Goal: Transaction & Acquisition: Purchase product/service

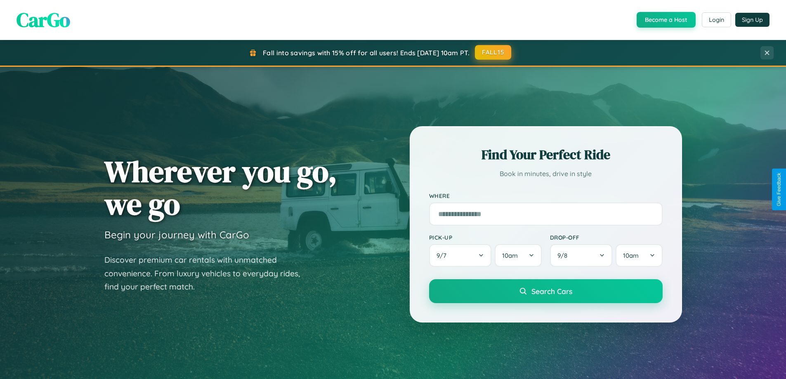
click at [493, 53] on button "FALL15" at bounding box center [493, 52] width 36 height 15
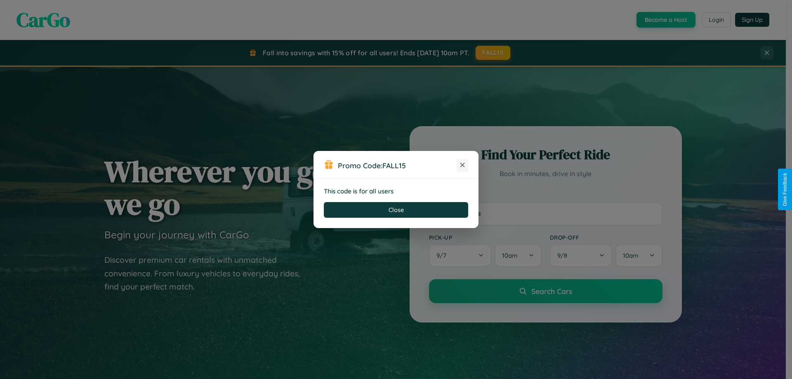
click at [462, 165] on icon at bounding box center [462, 165] width 8 height 8
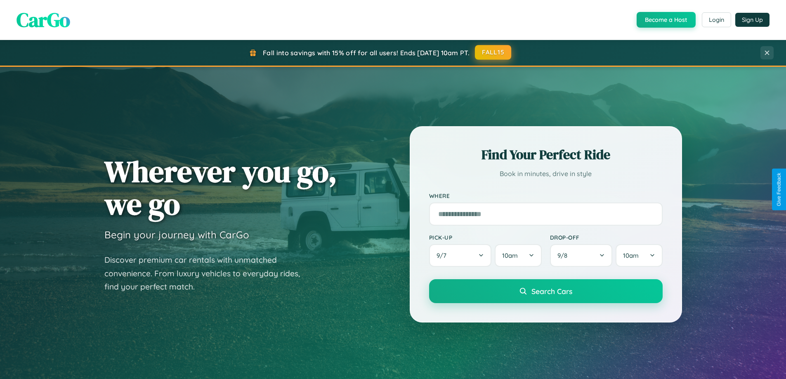
click at [493, 52] on button "FALL15" at bounding box center [493, 52] width 36 height 15
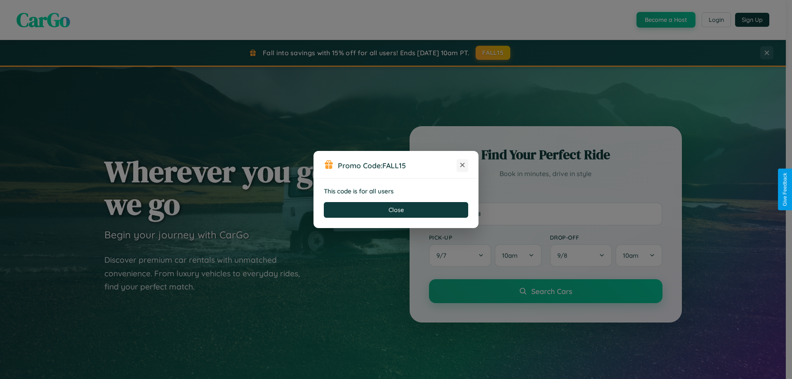
click at [462, 165] on icon at bounding box center [462, 165] width 8 height 8
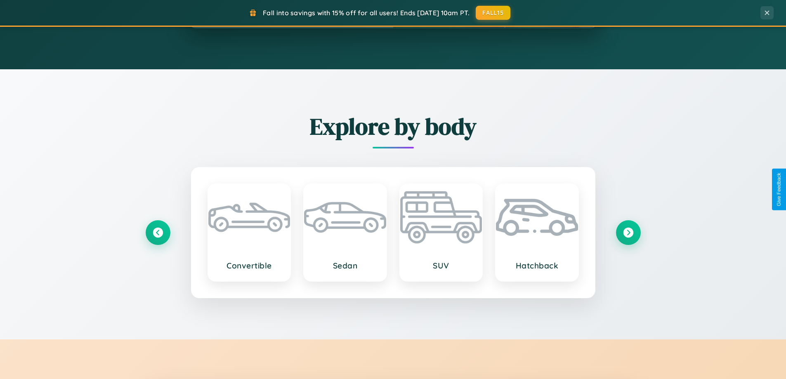
scroll to position [1587, 0]
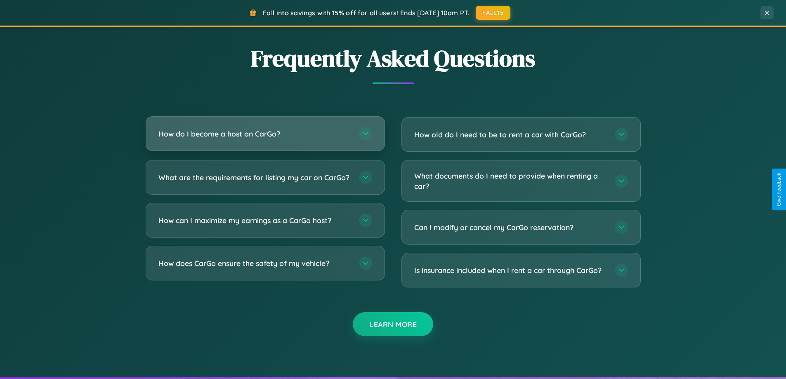
click at [265, 134] on h3 "How do I become a host on CarGo?" at bounding box center [254, 134] width 192 height 10
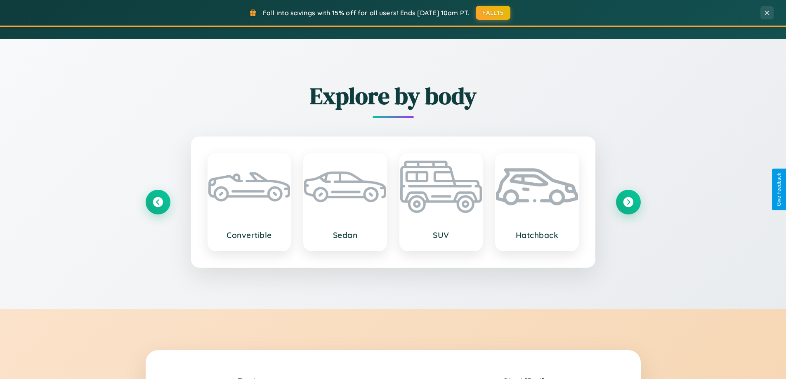
scroll to position [568, 0]
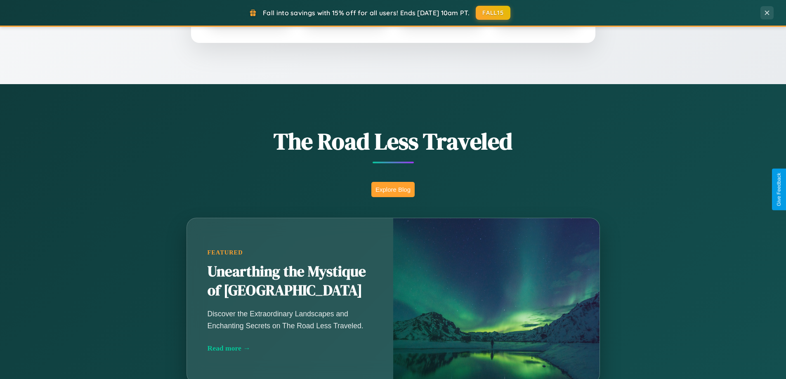
click at [393, 189] on button "Explore Blog" at bounding box center [392, 189] width 43 height 15
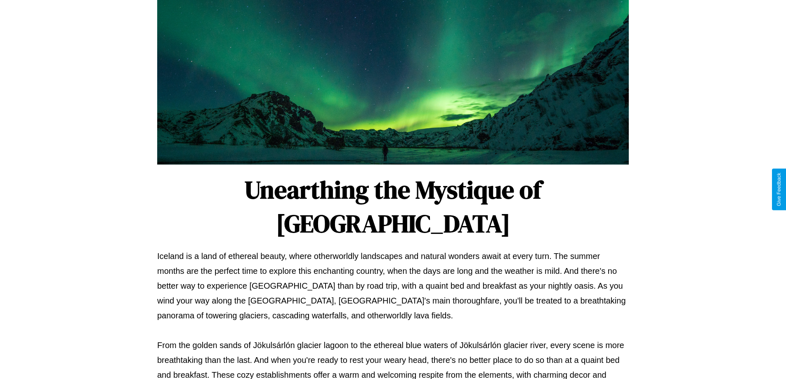
scroll to position [267, 0]
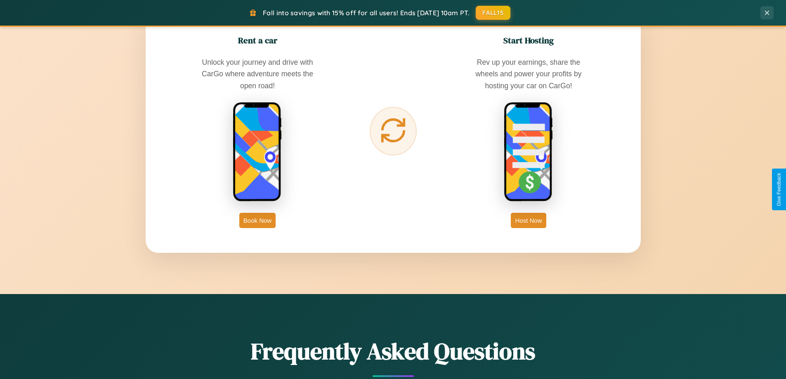
scroll to position [1325, 0]
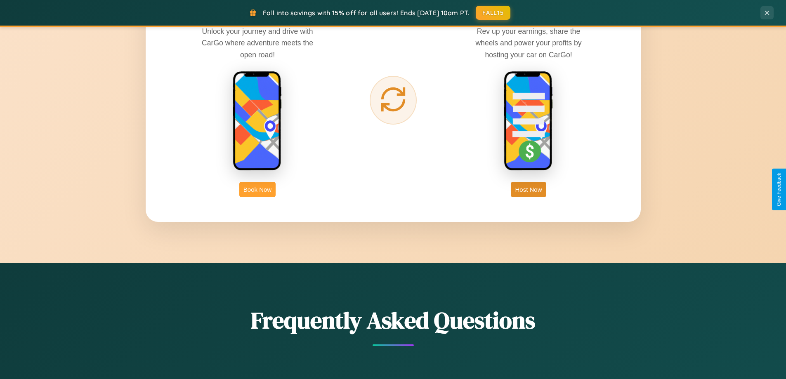
click at [257, 189] on button "Book Now" at bounding box center [257, 189] width 36 height 15
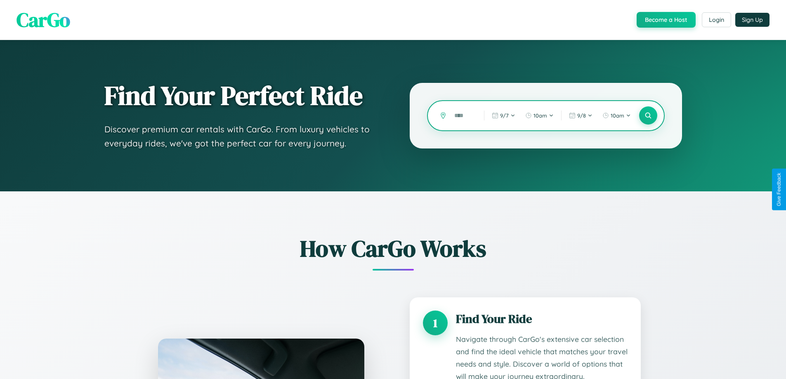
click at [463, 116] on input "text" at bounding box center [463, 115] width 26 height 14
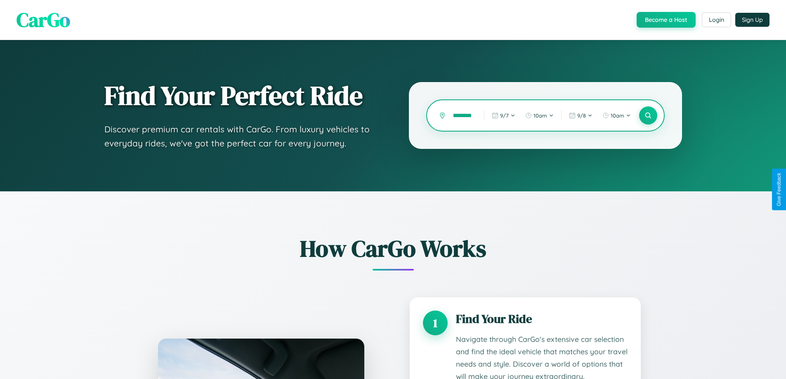
scroll to position [0, 16]
type input "**********"
click at [648, 116] on icon at bounding box center [648, 116] width 8 height 8
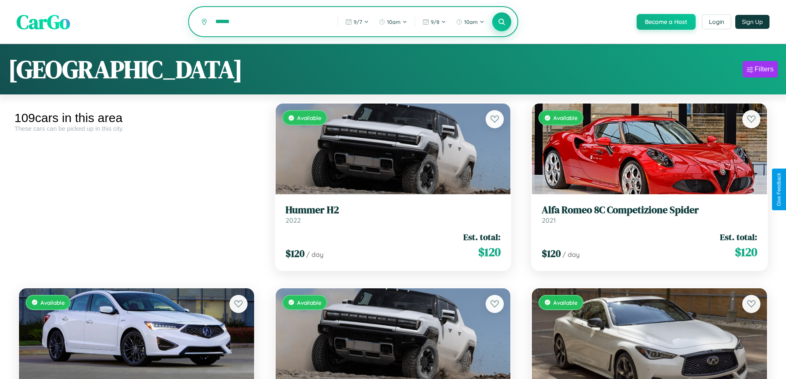
type input "******"
click at [501, 22] on icon at bounding box center [502, 22] width 8 height 8
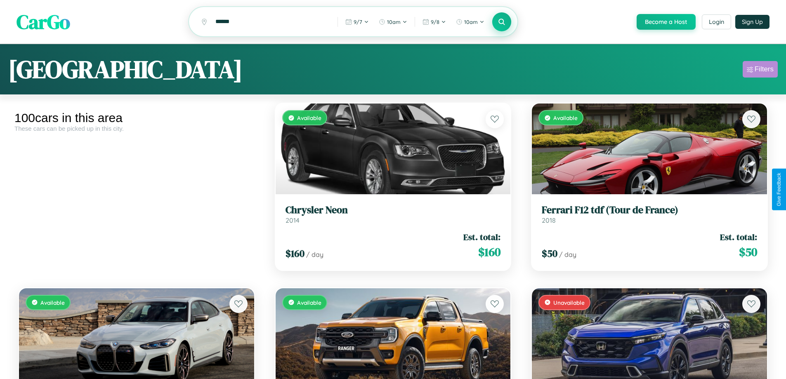
click at [760, 71] on div "Filters" at bounding box center [764, 69] width 19 height 8
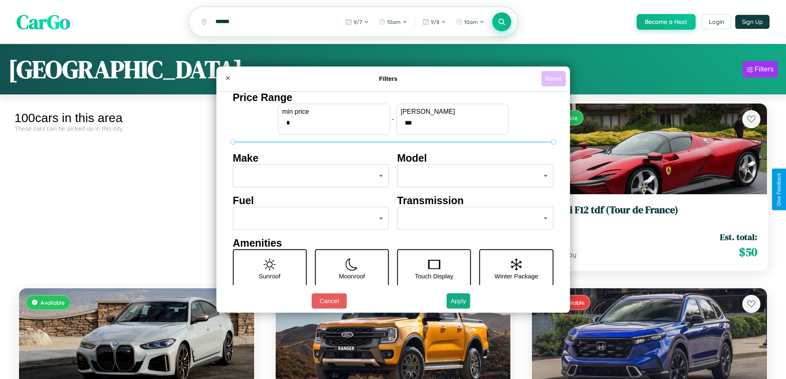
click at [554, 78] on button "Reset" at bounding box center [553, 78] width 24 height 15
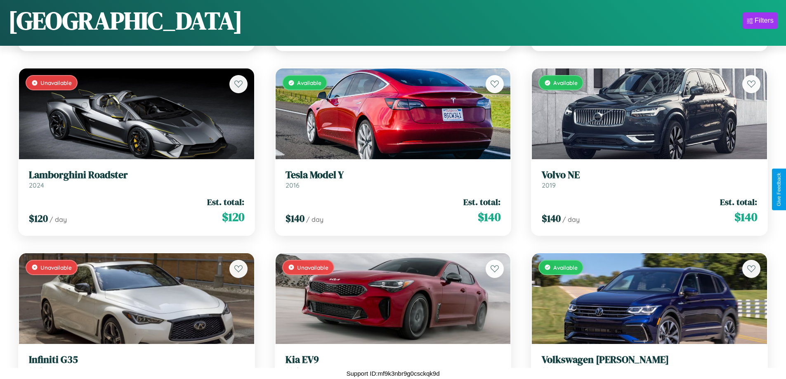
scroll to position [5104, 0]
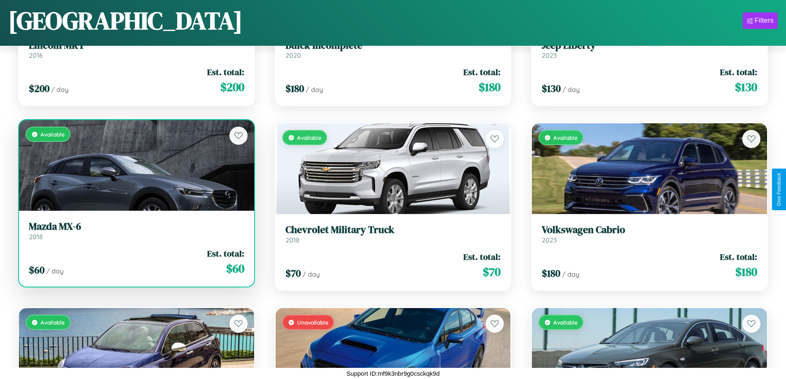
click at [135, 167] on div "Available" at bounding box center [136, 165] width 235 height 91
click at [135, 165] on div "Available" at bounding box center [136, 165] width 235 height 91
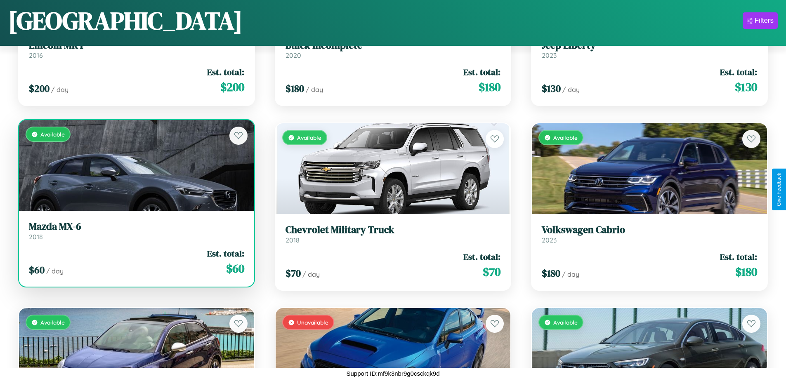
click at [135, 165] on div "Available" at bounding box center [136, 165] width 235 height 91
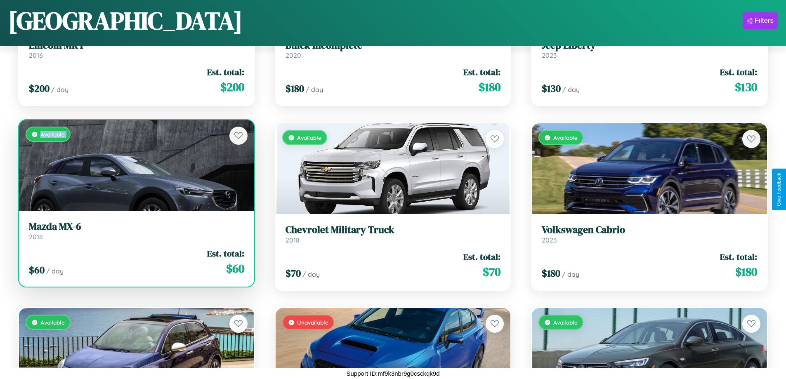
click at [135, 165] on div "Available" at bounding box center [136, 165] width 235 height 91
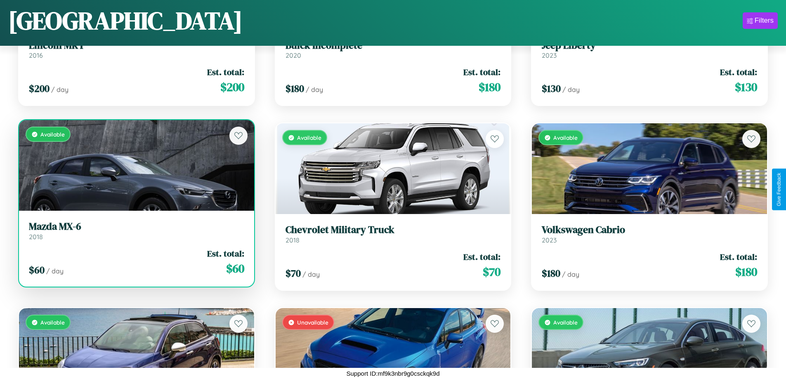
click at [135, 165] on div "Available" at bounding box center [136, 165] width 235 height 91
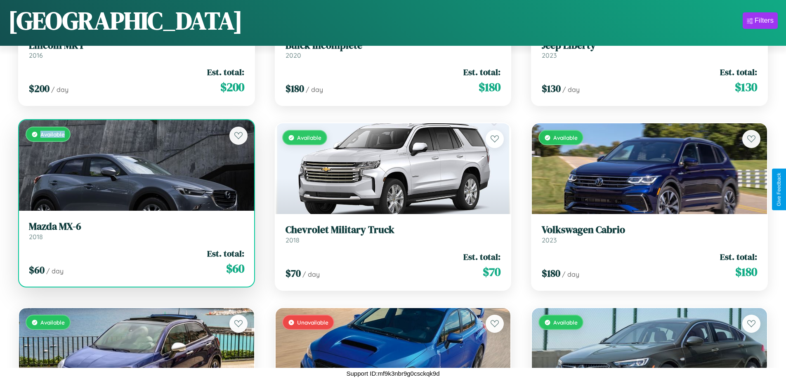
click at [135, 165] on div "Available" at bounding box center [136, 165] width 235 height 91
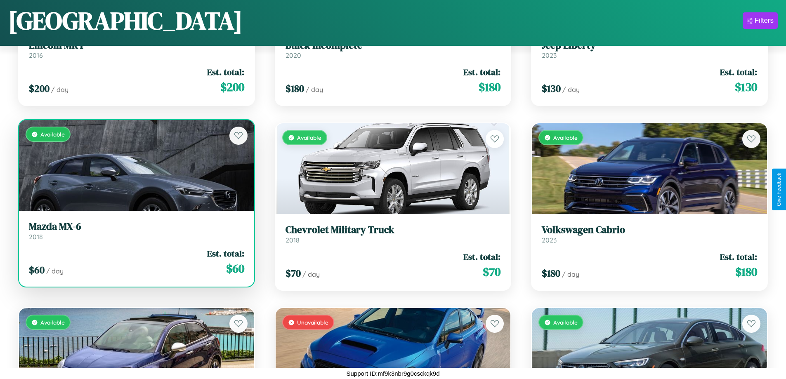
click at [135, 231] on h3 "Mazda MX-6" at bounding box center [136, 227] width 215 height 12
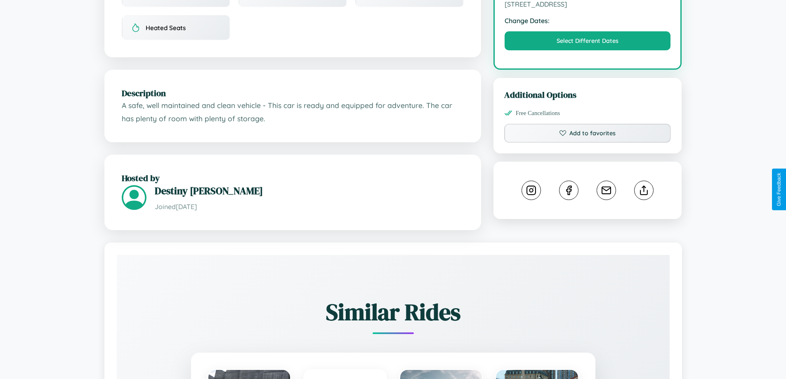
scroll to position [271, 0]
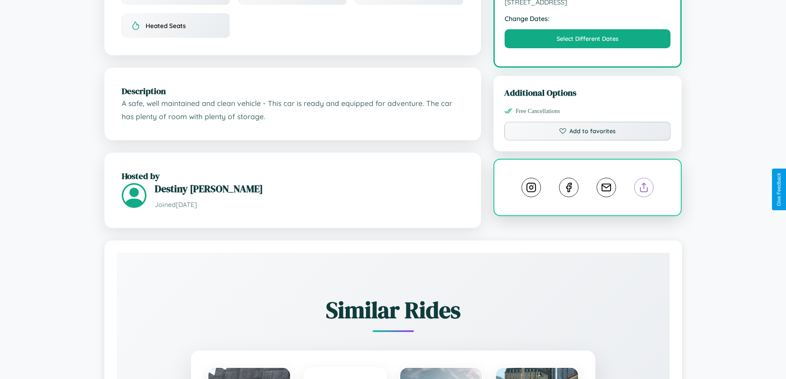
click at [644, 189] on line at bounding box center [644, 186] width 0 height 6
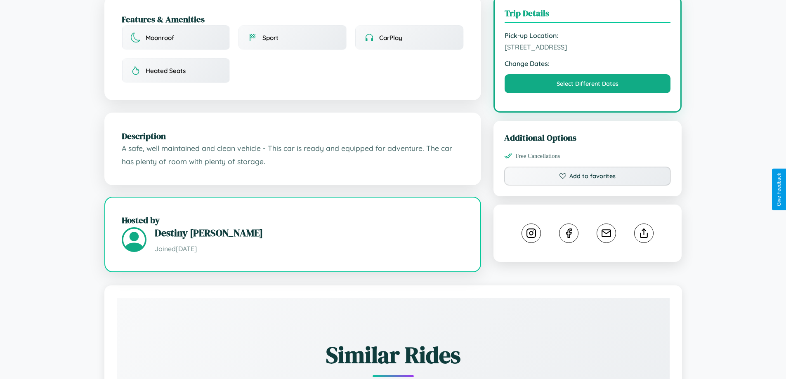
scroll to position [214, 0]
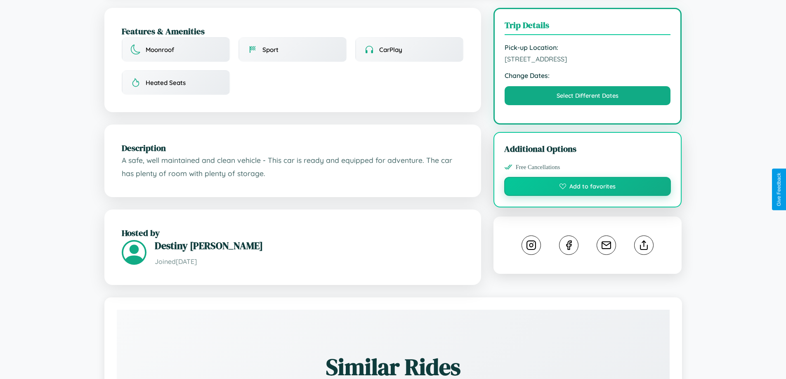
click at [587, 189] on button "Add to favorites" at bounding box center [587, 186] width 167 height 19
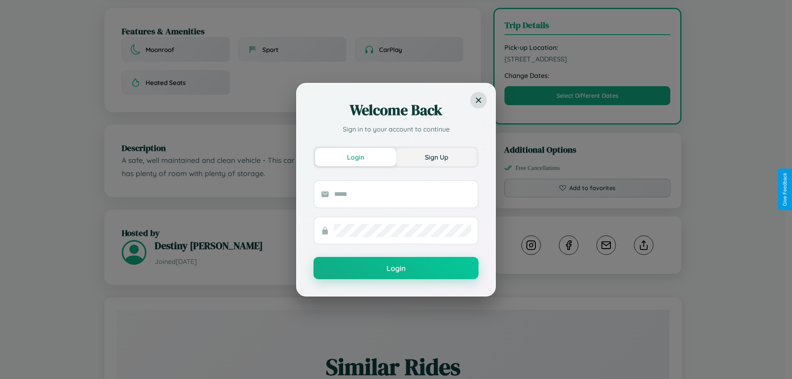
click at [436, 157] on button "Sign Up" at bounding box center [436, 157] width 81 height 18
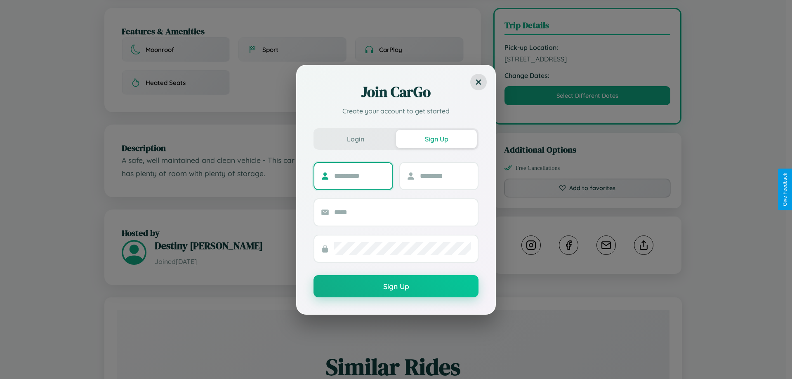
click at [360, 176] on input "text" at bounding box center [360, 176] width 52 height 13
type input "*****"
click at [445, 176] on input "text" at bounding box center [446, 176] width 52 height 13
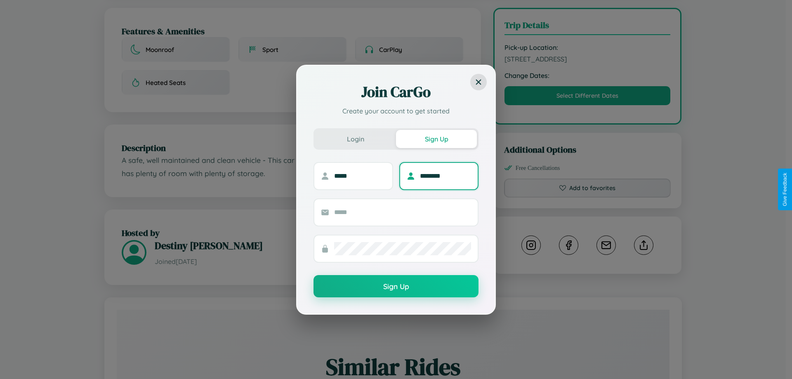
type input "********"
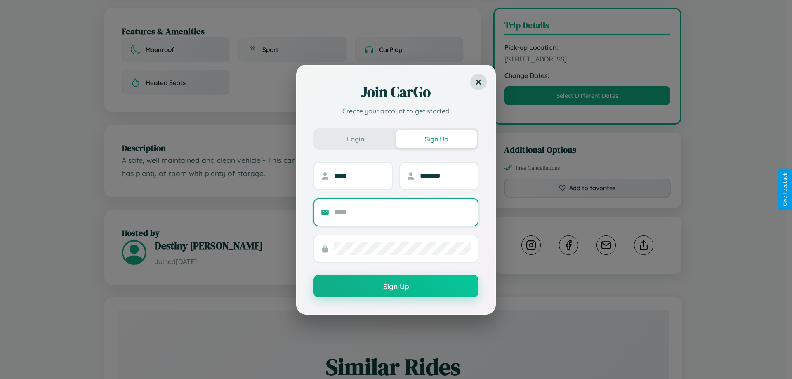
click at [403, 212] on input "text" at bounding box center [402, 212] width 137 height 13
type input "**********"
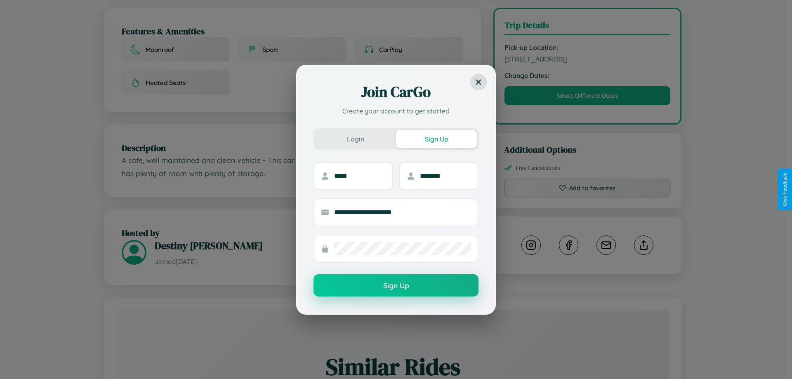
click at [396, 285] on button "Sign Up" at bounding box center [396, 285] width 165 height 22
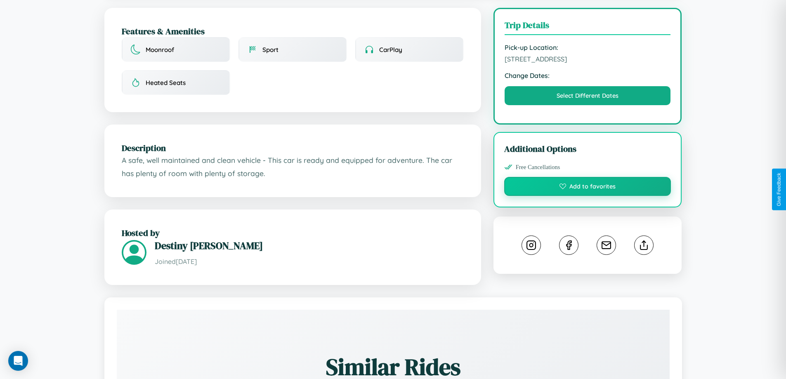
click at [587, 188] on button "Add to favorites" at bounding box center [587, 186] width 167 height 19
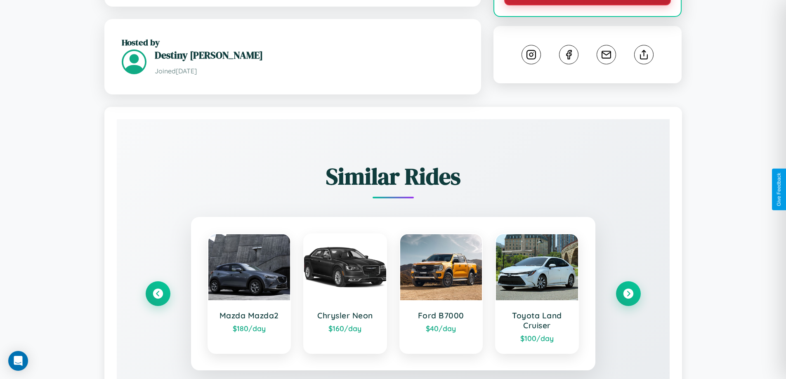
scroll to position [470, 0]
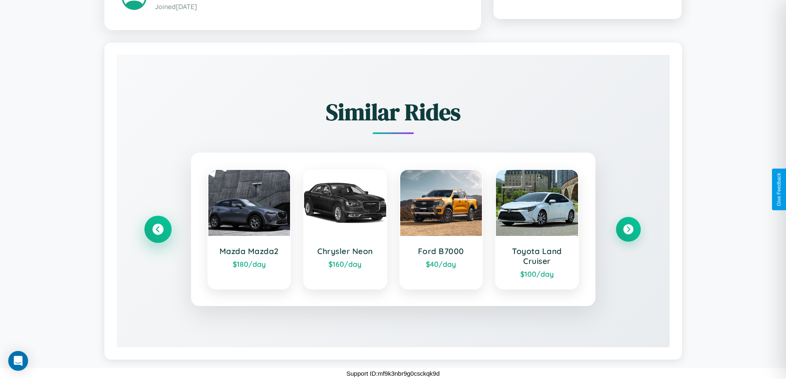
click at [158, 229] on icon at bounding box center [157, 229] width 11 height 11
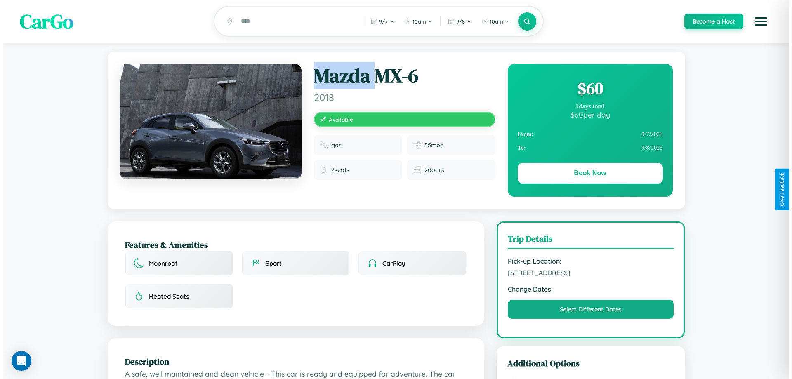
scroll to position [0, 0]
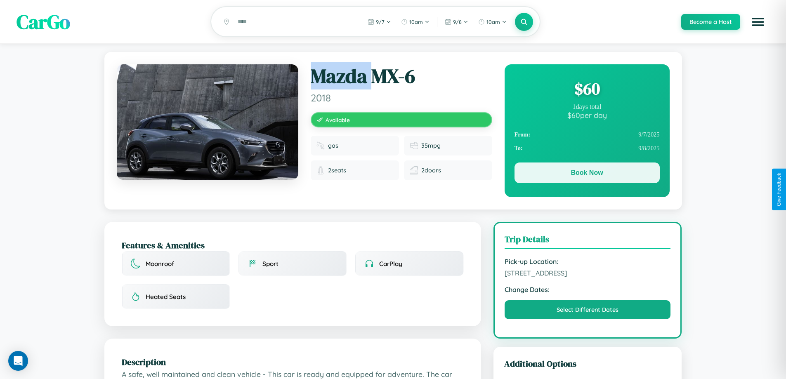
click at [587, 174] on button "Book Now" at bounding box center [586, 173] width 145 height 21
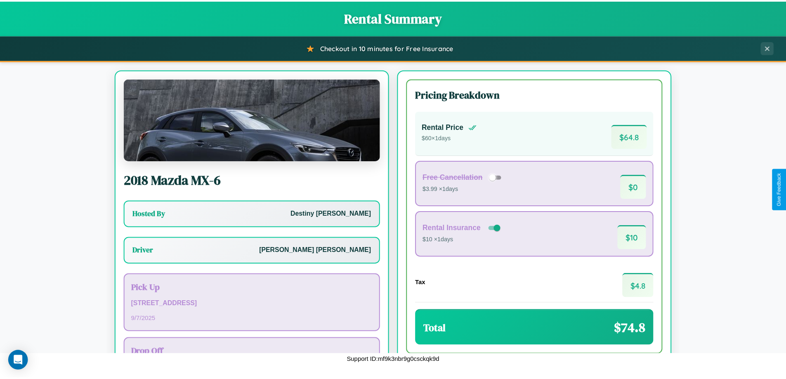
scroll to position [59, 0]
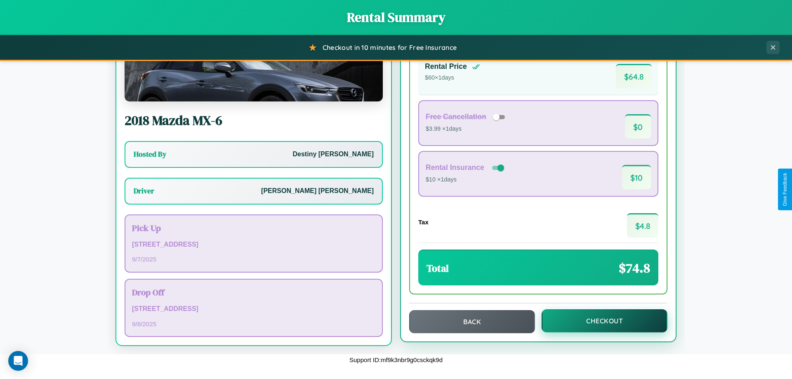
click at [599, 321] on button "Checkout" at bounding box center [605, 320] width 126 height 23
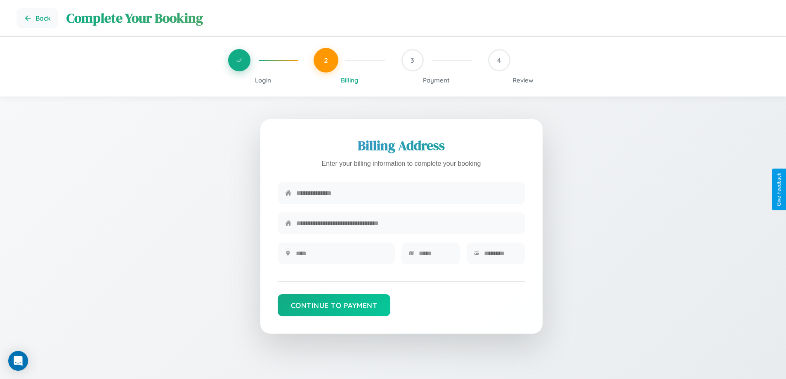
click at [407, 194] on input "text" at bounding box center [407, 193] width 222 height 20
type input "**********"
click at [341, 256] on input "text" at bounding box center [342, 253] width 92 height 20
type input "********"
click at [435, 256] on input "text" at bounding box center [436, 253] width 34 height 20
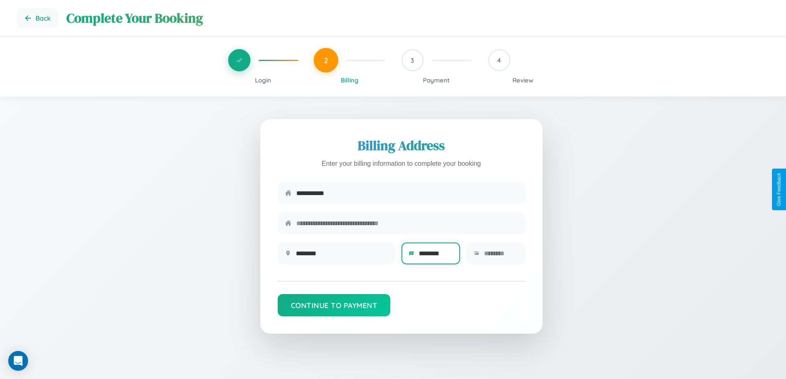
type input "********"
click at [500, 256] on input "text" at bounding box center [501, 253] width 34 height 20
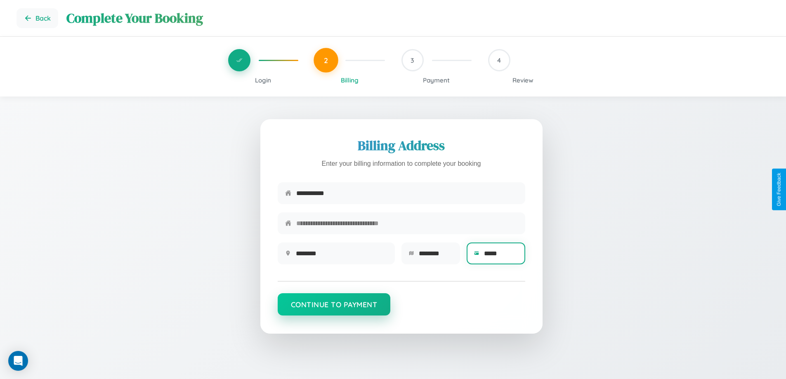
type input "*****"
click at [334, 309] on button "Continue to Payment" at bounding box center [334, 304] width 113 height 22
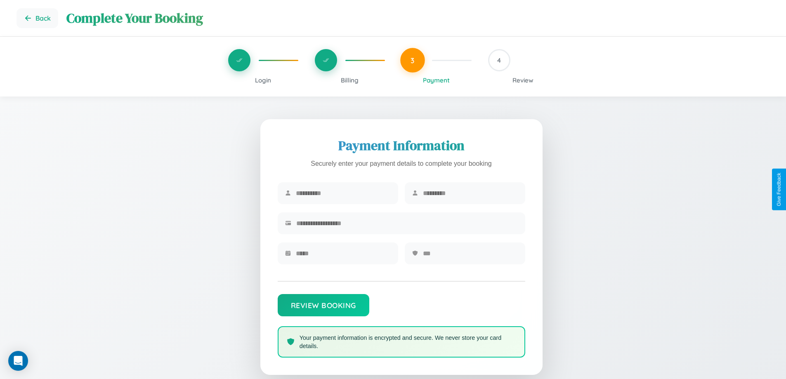
click at [343, 193] on input "text" at bounding box center [343, 193] width 95 height 20
type input "******"
click at [470, 193] on input "text" at bounding box center [470, 193] width 95 height 20
type input "*****"
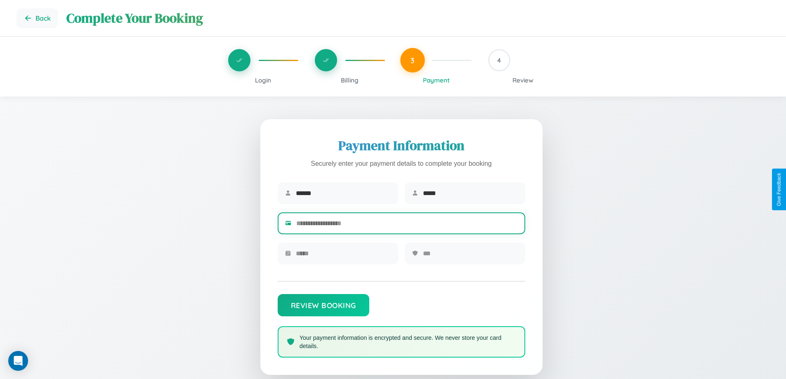
click at [407, 225] on input "text" at bounding box center [407, 223] width 222 height 20
type input "**********"
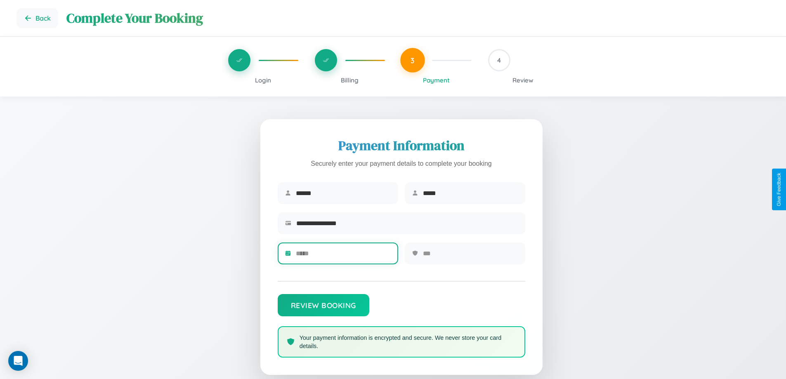
click at [343, 256] on input "text" at bounding box center [343, 253] width 95 height 20
type input "*****"
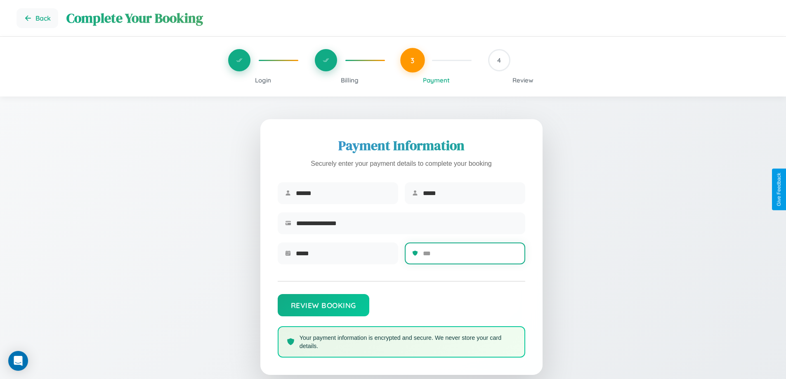
click at [470, 256] on input "text" at bounding box center [470, 253] width 95 height 20
type input "***"
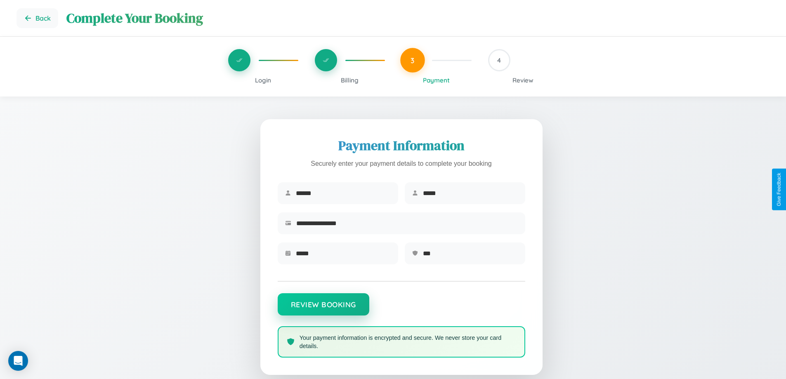
click at [323, 309] on button "Review Booking" at bounding box center [324, 304] width 92 height 22
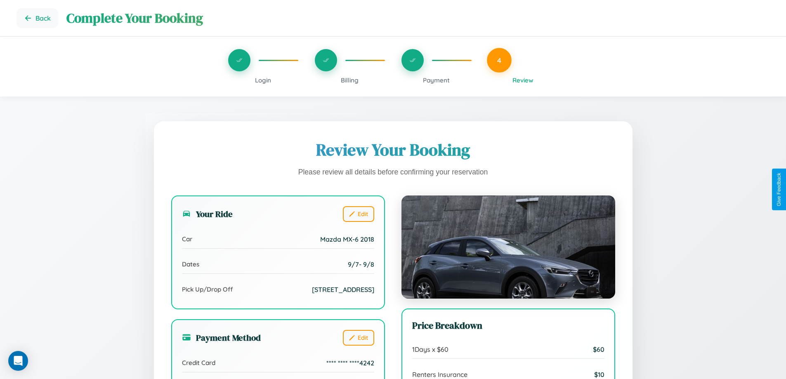
scroll to position [227, 0]
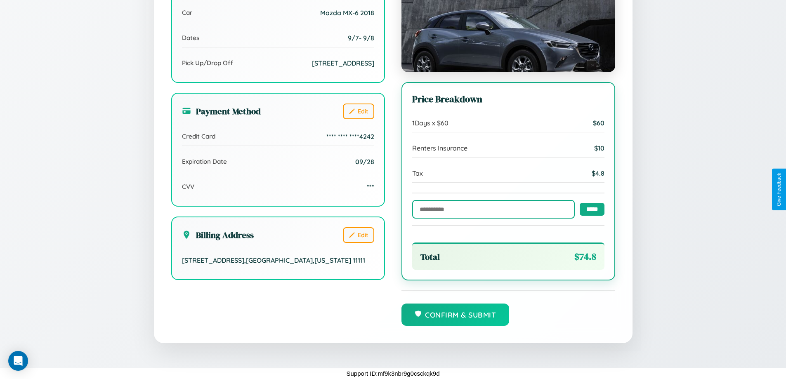
click at [491, 209] on input "text" at bounding box center [493, 209] width 163 height 19
type input "******"
click at [590, 208] on input "*****" at bounding box center [592, 209] width 25 height 13
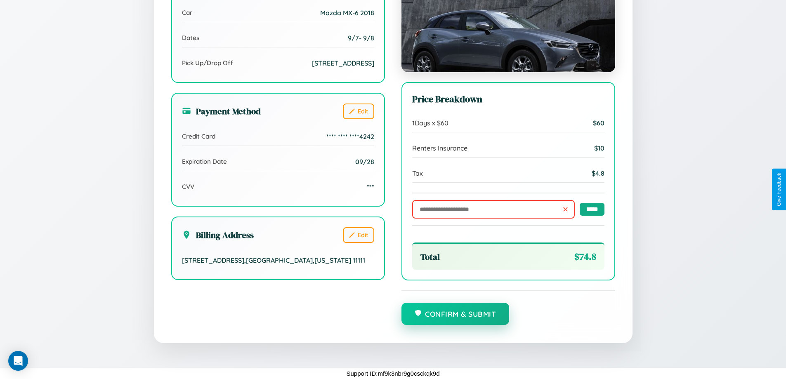
click at [455, 314] on button "Confirm & Submit" at bounding box center [455, 314] width 108 height 22
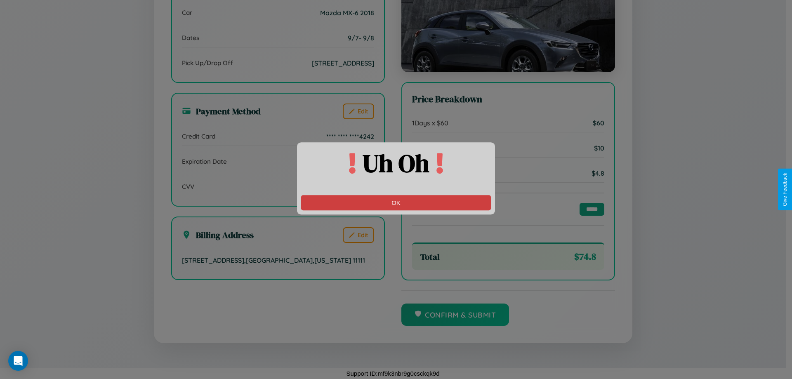
click at [396, 203] on button "OK" at bounding box center [396, 202] width 190 height 15
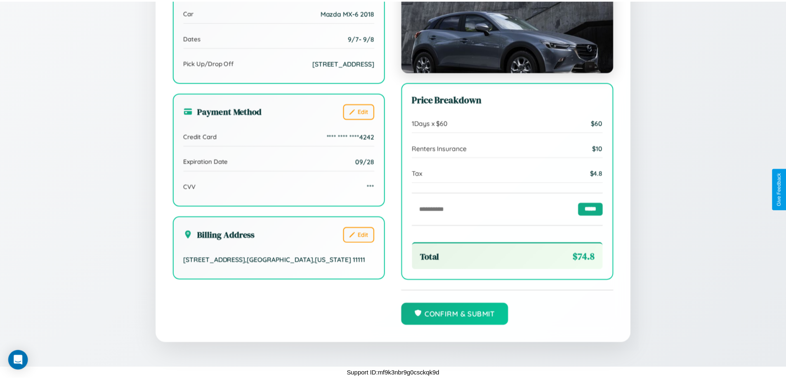
scroll to position [0, 0]
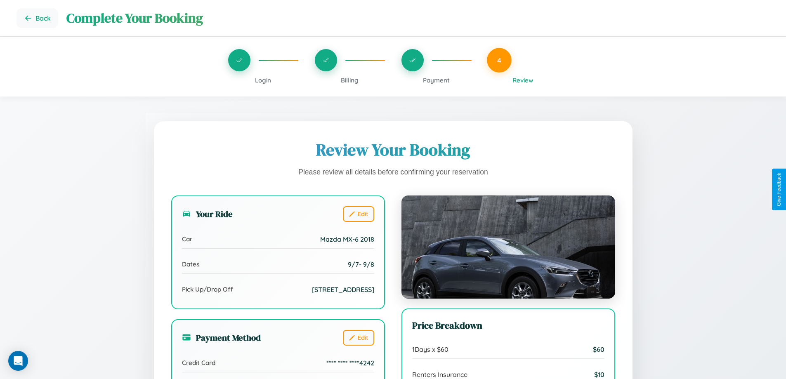
click at [349, 80] on span "Billing" at bounding box center [350, 80] width 18 height 8
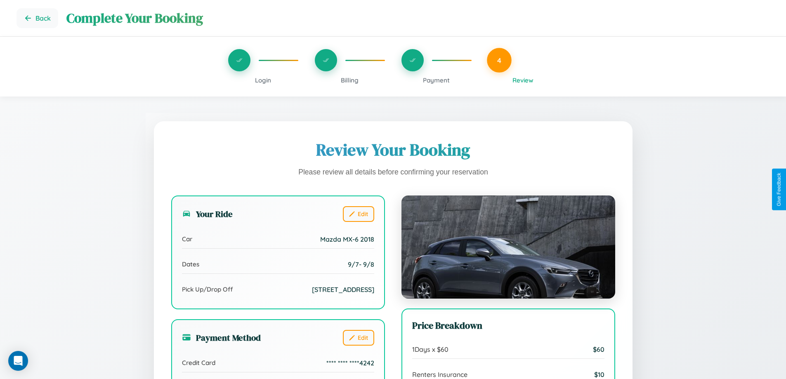
click at [349, 80] on span "Billing" at bounding box center [350, 80] width 18 height 8
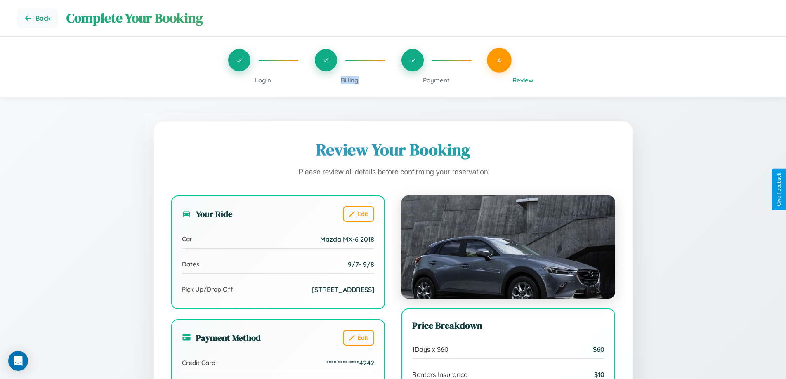
click at [349, 80] on span "Billing" at bounding box center [350, 80] width 18 height 8
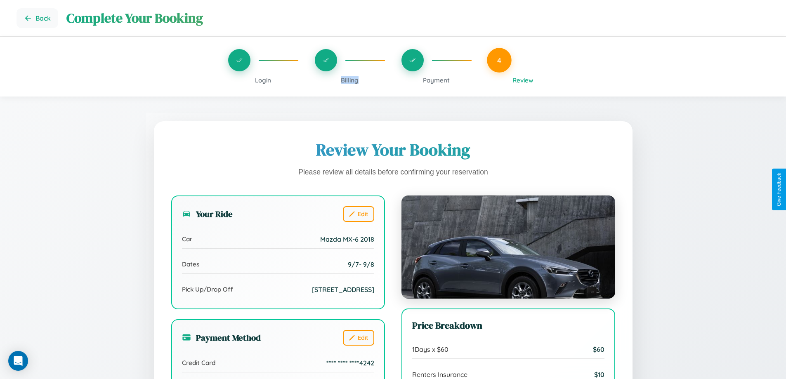
click at [349, 80] on span "Billing" at bounding box center [350, 80] width 18 height 8
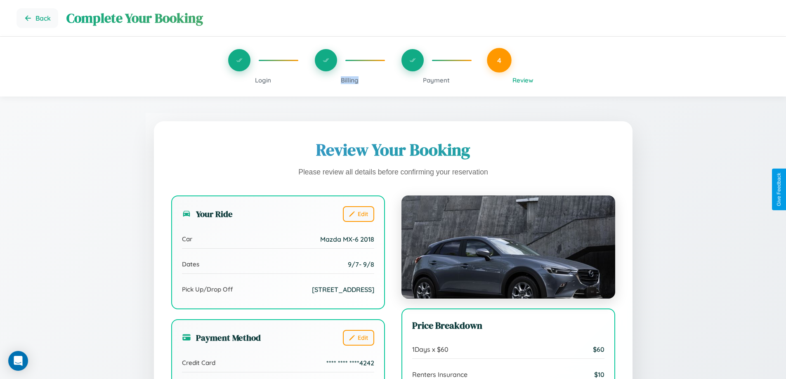
click at [349, 80] on span "Billing" at bounding box center [350, 80] width 18 height 8
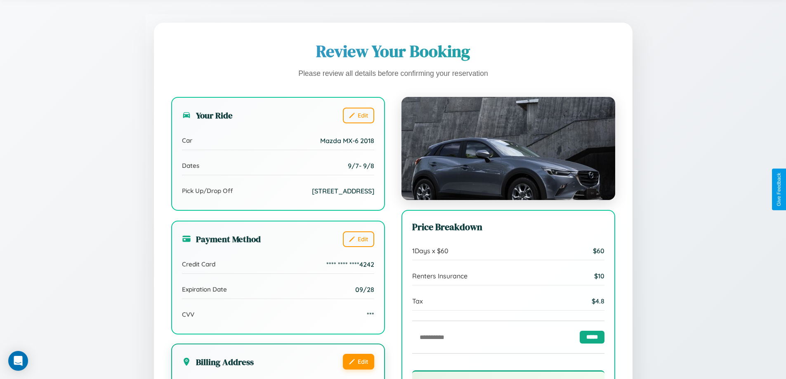
click at [358, 370] on button "Edit" at bounding box center [358, 362] width 31 height 16
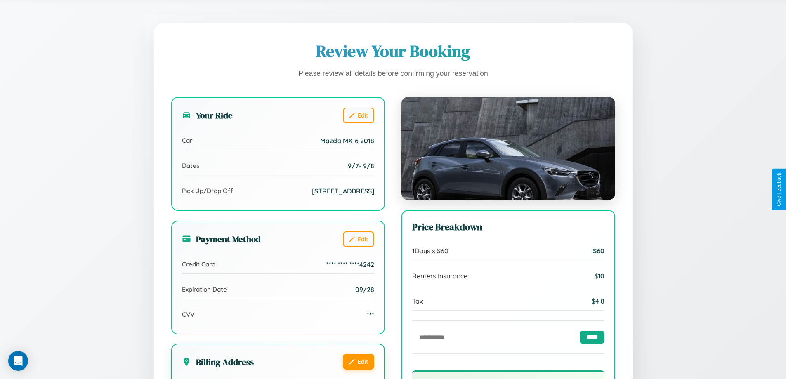
click at [358, 370] on button "Edit" at bounding box center [358, 362] width 31 height 16
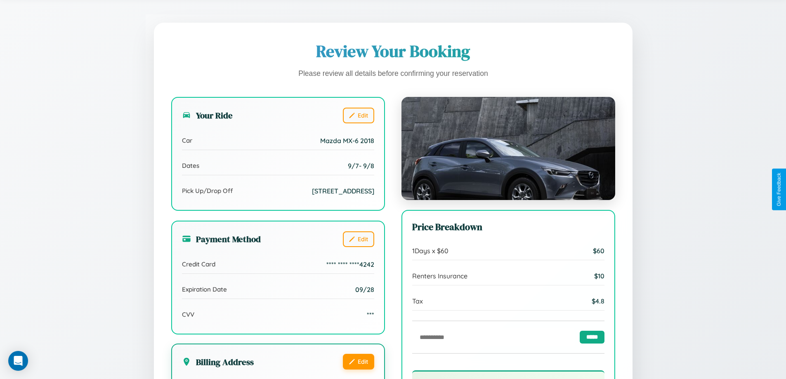
click at [358, 370] on button "Edit" at bounding box center [358, 362] width 31 height 16
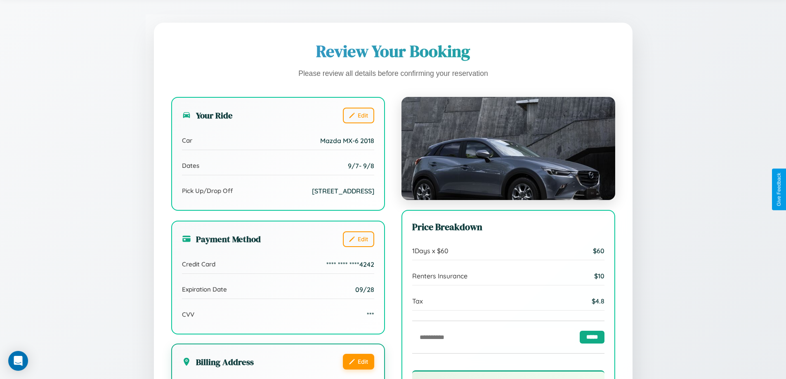
click at [358, 370] on button "Edit" at bounding box center [358, 362] width 31 height 16
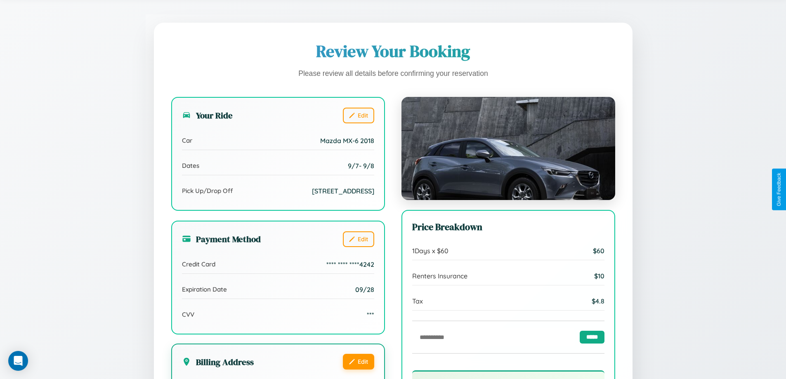
click at [358, 370] on button "Edit" at bounding box center [358, 362] width 31 height 16
